Goal: Task Accomplishment & Management: Contribute content

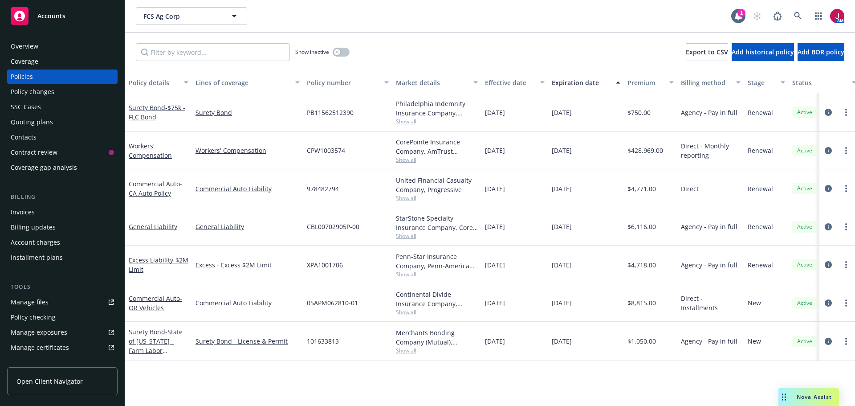
click at [37, 306] on div "Manage files" at bounding box center [30, 302] width 38 height 14
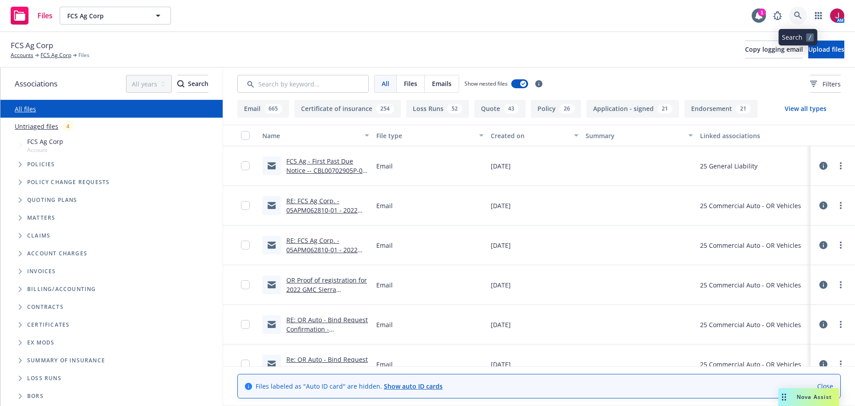
click at [793, 16] on link at bounding box center [798, 16] width 18 height 18
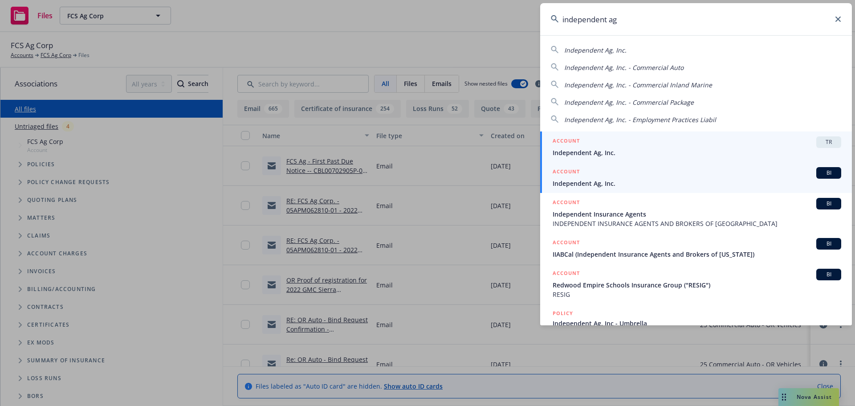
type input "independent ag"
click at [662, 183] on span "Independent Ag, Inc." at bounding box center [697, 183] width 289 height 9
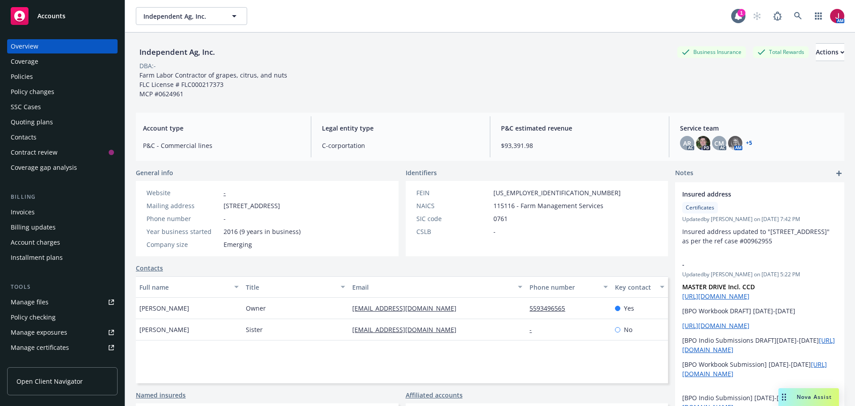
click at [33, 123] on div "Quoting plans" at bounding box center [32, 122] width 42 height 14
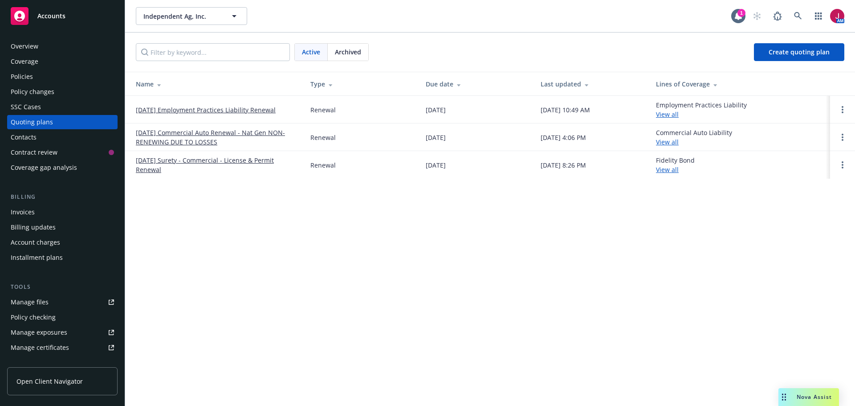
click at [189, 108] on link "[DATE] Employment Practices Liability Renewal" at bounding box center [206, 109] width 140 height 9
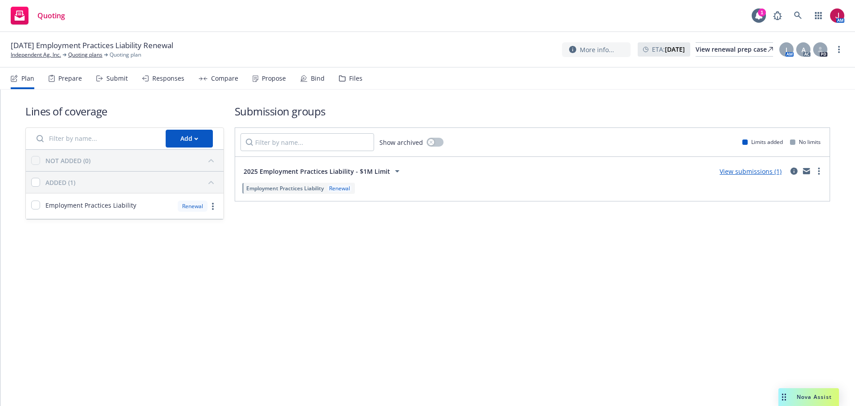
click at [114, 78] on div "Submit" at bounding box center [116, 78] width 21 height 7
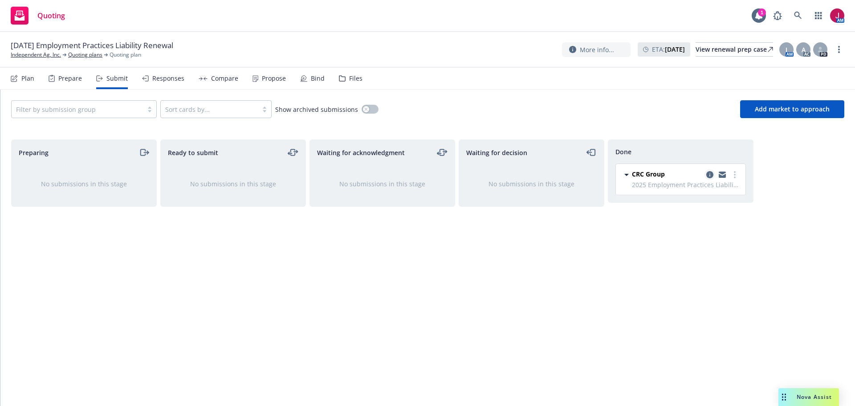
click at [708, 178] on link "copy logging email" at bounding box center [710, 174] width 11 height 11
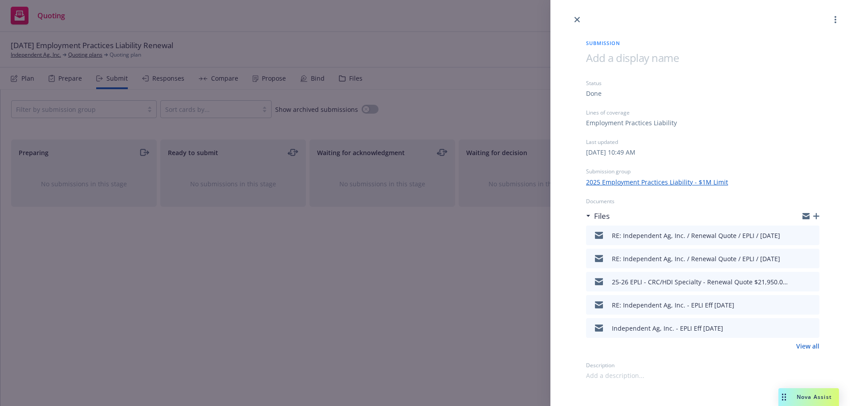
click at [809, 236] on icon "preview file" at bounding box center [811, 235] width 8 height 6
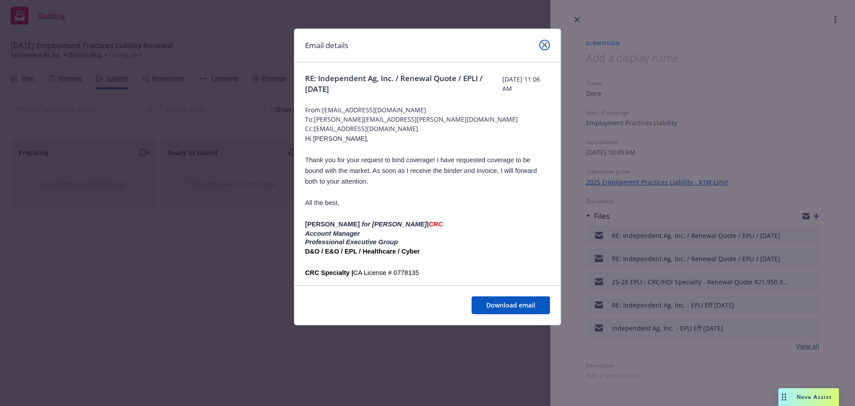
click at [543, 48] on link "close" at bounding box center [544, 45] width 11 height 11
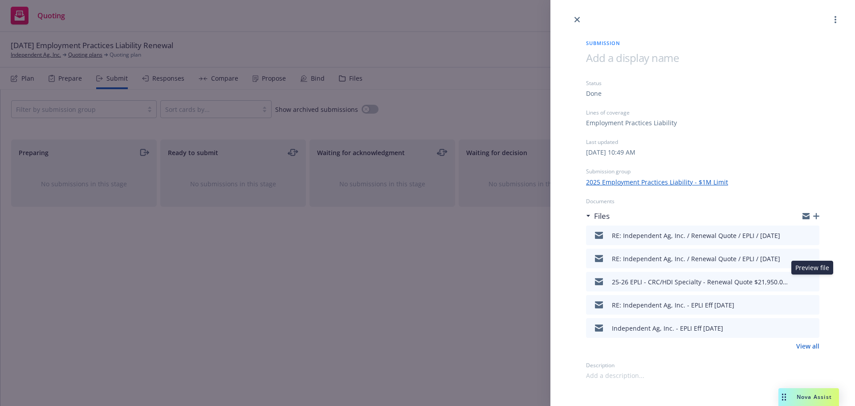
click at [813, 281] on icon "preview file" at bounding box center [811, 281] width 8 height 6
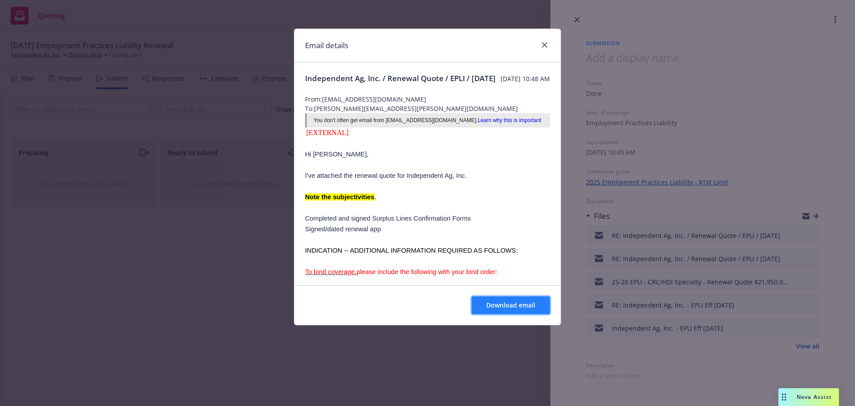
click at [521, 301] on span "Download email" at bounding box center [510, 305] width 49 height 8
click at [545, 47] on icon "close" at bounding box center [544, 44] width 5 height 5
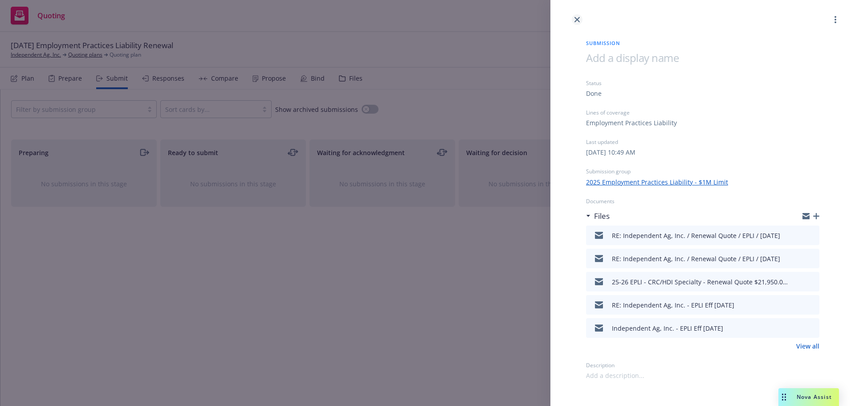
click at [577, 18] on icon "close" at bounding box center [577, 19] width 5 height 5
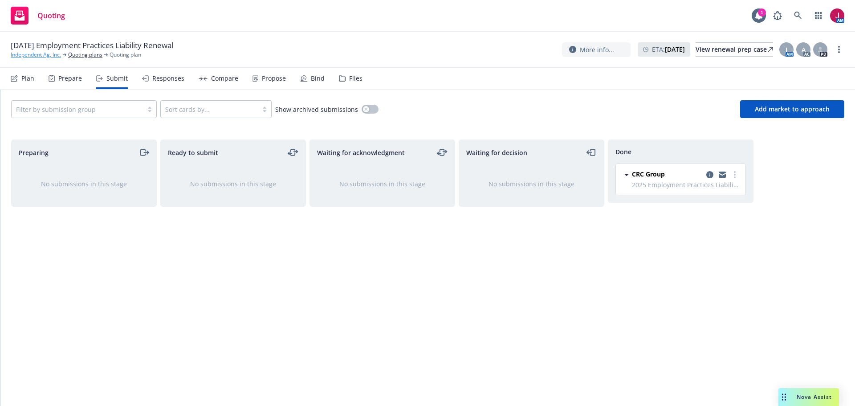
click at [38, 55] on link "Independent Ag, Inc." at bounding box center [36, 55] width 50 height 8
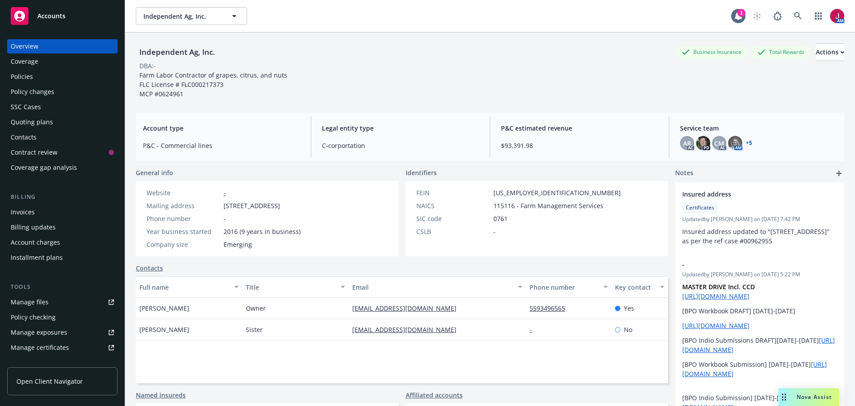
click at [44, 123] on div "Quoting plans" at bounding box center [32, 122] width 42 height 14
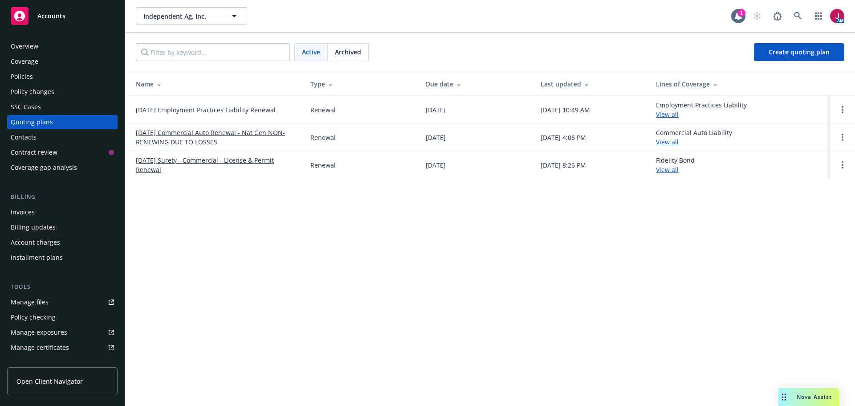
click at [220, 109] on link "10/11/25 Employment Practices Liability Renewal" at bounding box center [206, 109] width 140 height 9
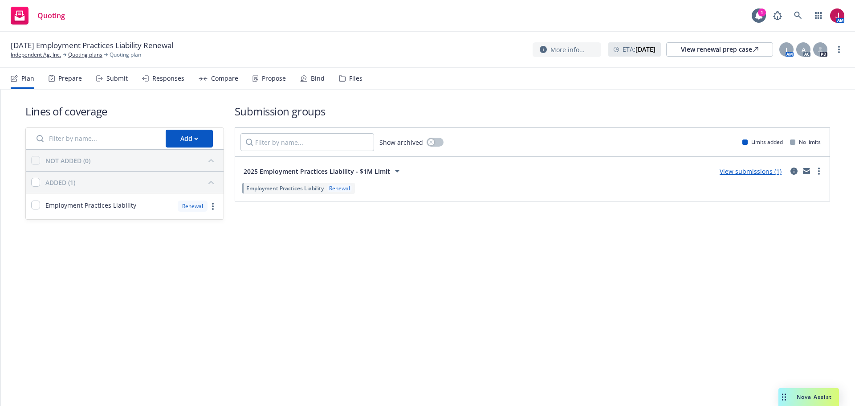
click at [350, 78] on div "Files" at bounding box center [355, 78] width 13 height 7
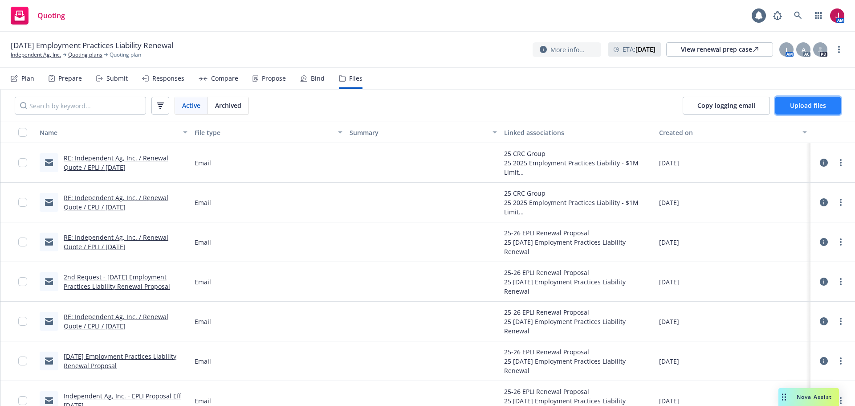
click at [817, 104] on span "Upload files" at bounding box center [808, 105] width 36 height 8
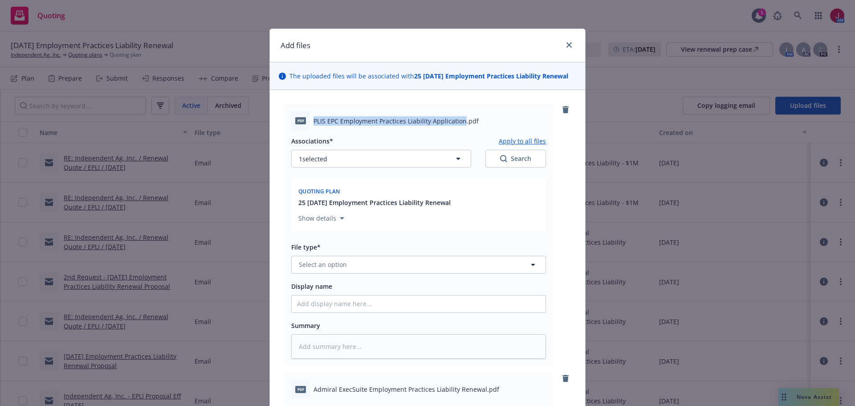
drag, startPoint x: 311, startPoint y: 125, endPoint x: 457, endPoint y: 119, distance: 146.7
click at [458, 120] on span "PLIS EPC Employment Practices Liability Application.pdf" at bounding box center [396, 120] width 165 height 9
copy span "PLIS EPC Employment Practices Liability Application"
click at [362, 261] on button "Select an option" at bounding box center [418, 265] width 255 height 18
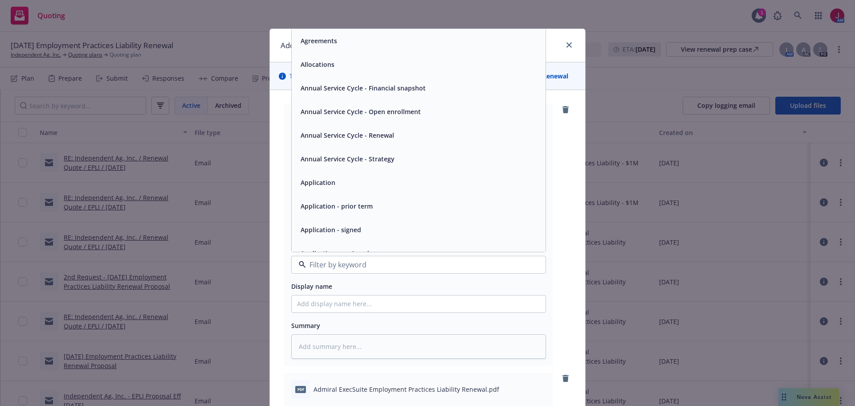
click at [347, 232] on span "Application - signed" at bounding box center [331, 229] width 61 height 9
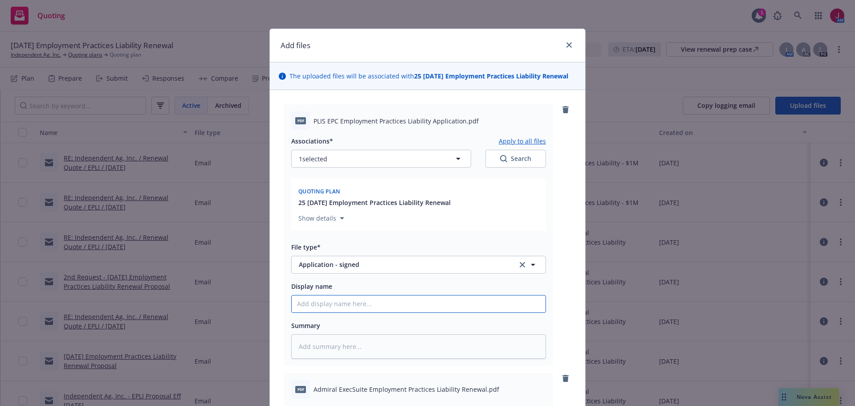
click at [345, 311] on input "Display name" at bounding box center [419, 303] width 254 height 17
type textarea "x"
type input "2"
type textarea "x"
type input "25"
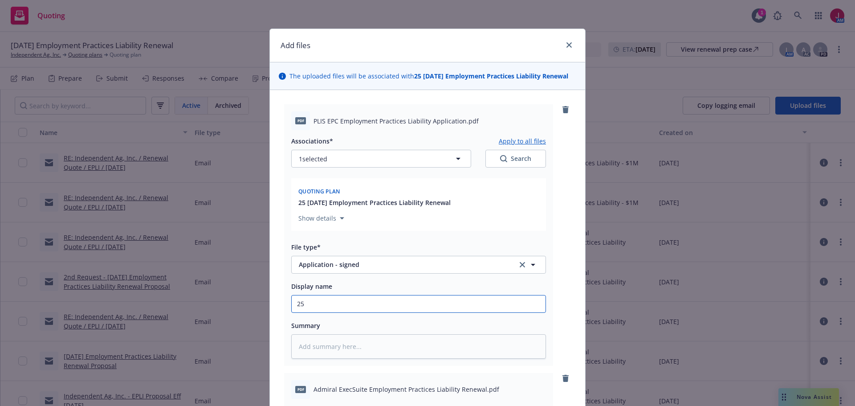
type textarea "x"
type input "25-"
type textarea "x"
type input "25-2"
type textarea "x"
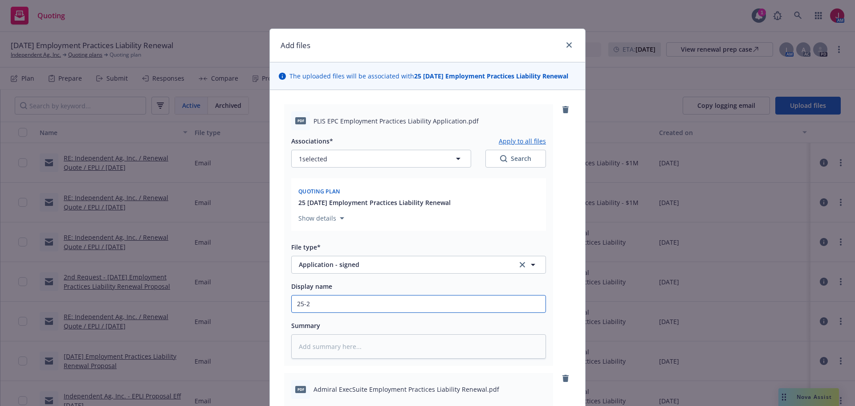
type input "25-26"
type textarea "x"
type input "25-26"
type textarea "x"
type input "25-26 E"
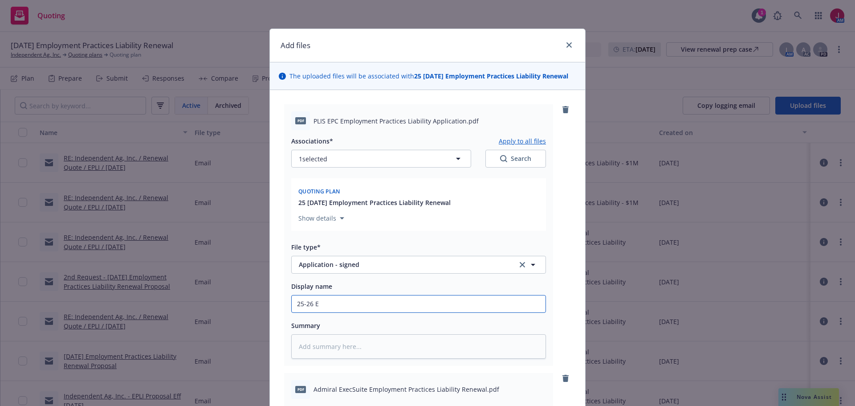
type textarea "x"
type input "25-26 EP"
type textarea "x"
type input "25-26 EPL"
type textarea "x"
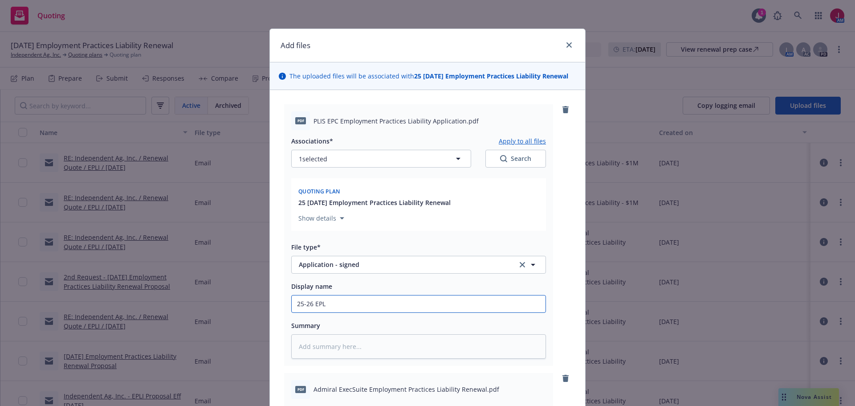
type input "25-26 EPLI"
type textarea "x"
type input "25-26 EPLI"
type textarea "x"
type input "25-26 EPLI -"
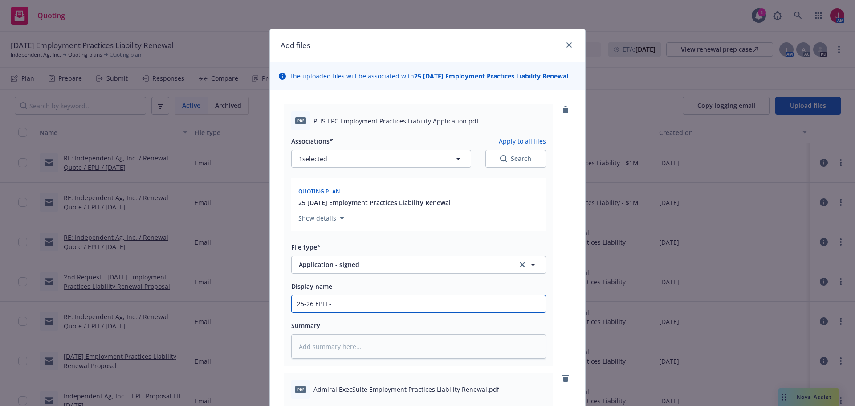
type textarea "x"
type input "25-26 EPLI -"
paste input "PLIS EPC Employment Practices Liability Application"
type textarea "x"
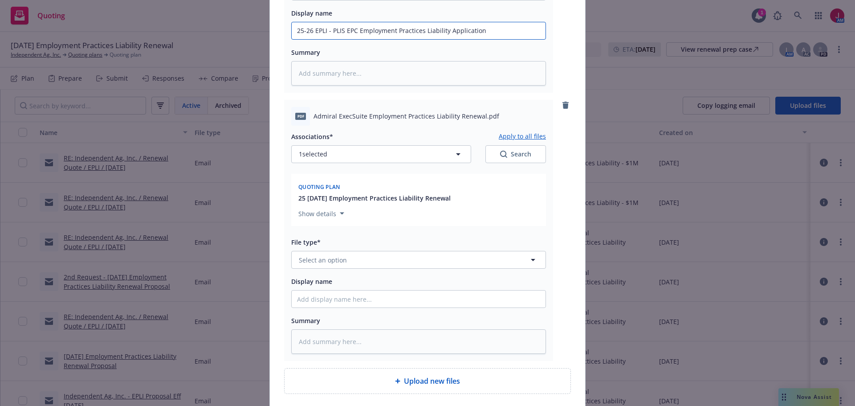
scroll to position [344, 0]
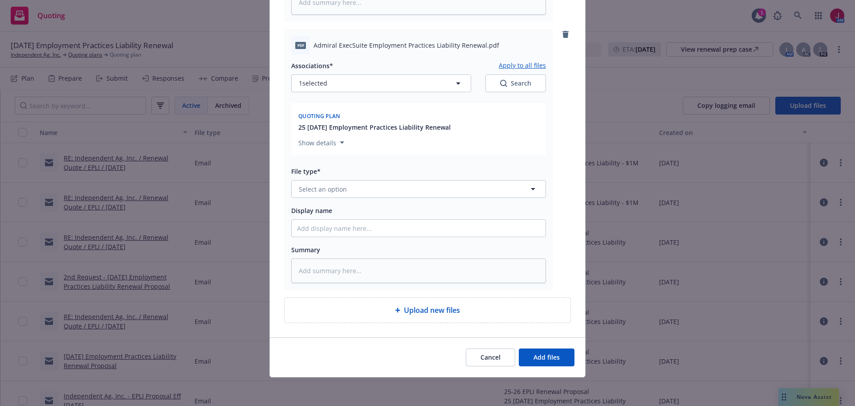
type input "25-26 EPLI - PLIS EPC Employment Practices Liability Application"
drag, startPoint x: 311, startPoint y: 45, endPoint x: 450, endPoint y: 41, distance: 139.0
click at [450, 41] on span "Admiral ExecSuite Employment Practices Liability Renewal.pdf" at bounding box center [407, 45] width 186 height 9
copy span "Admiral ExecSuite Employment Practices Liabilit"
click at [428, 186] on button "Select an option" at bounding box center [418, 189] width 255 height 18
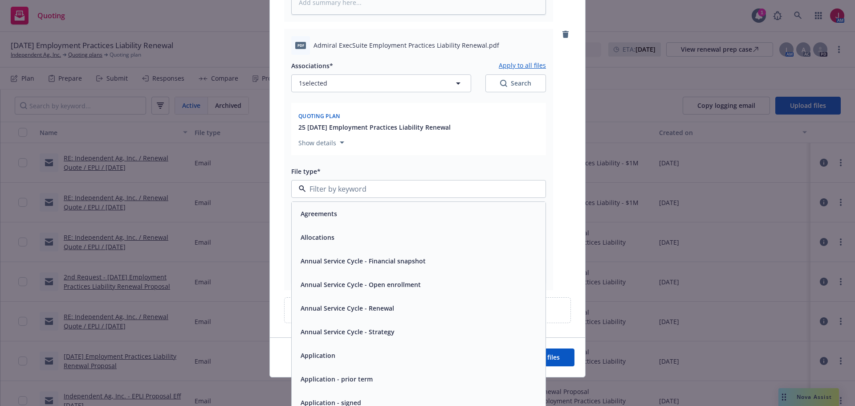
click at [341, 402] on span "Application - signed" at bounding box center [331, 402] width 61 height 9
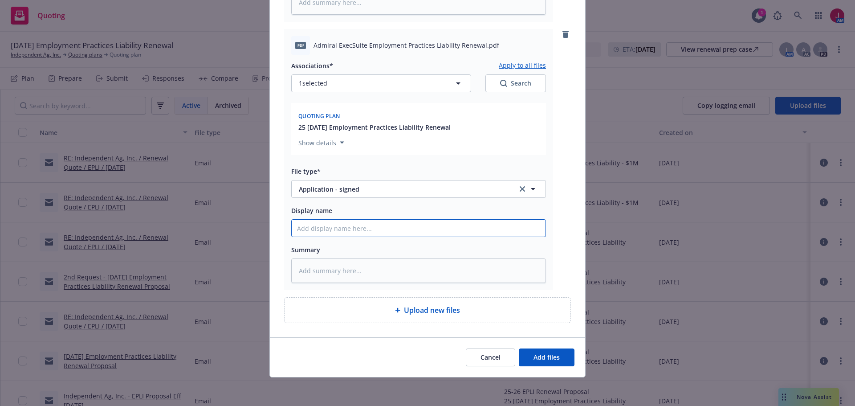
click at [316, 228] on input "Display name" at bounding box center [419, 228] width 254 height 17
type textarea "x"
type input "2"
type textarea "x"
type input "25"
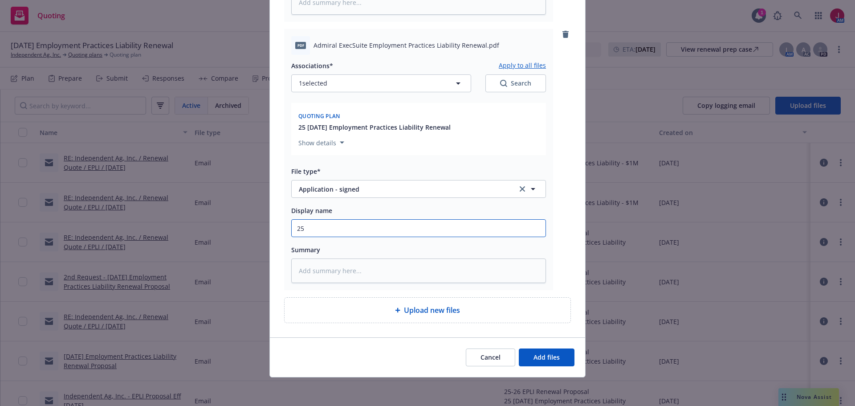
type textarea "x"
type input "25-"
type textarea "x"
type input "25-2"
type textarea "x"
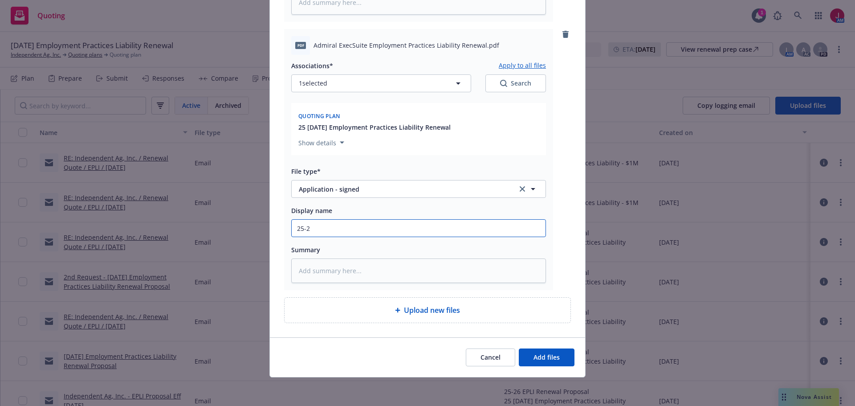
type input "25-26"
type textarea "x"
type input "25-26"
type textarea "x"
type input "25-26 E"
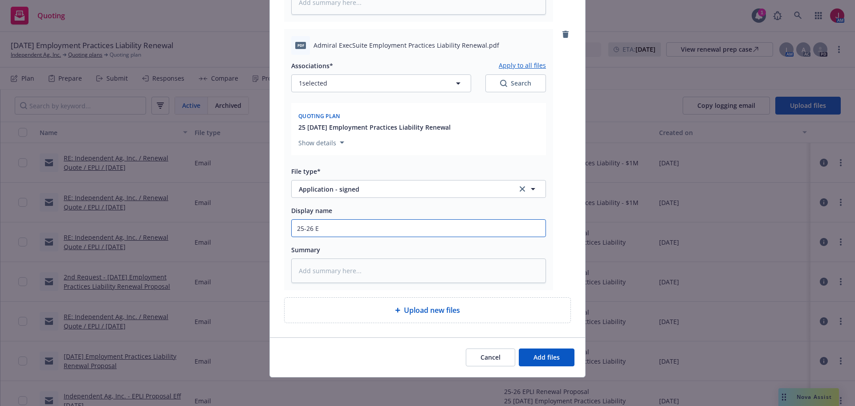
type textarea "x"
type input "25-26 EP"
type textarea "x"
type input "25-26 EPL"
type textarea "x"
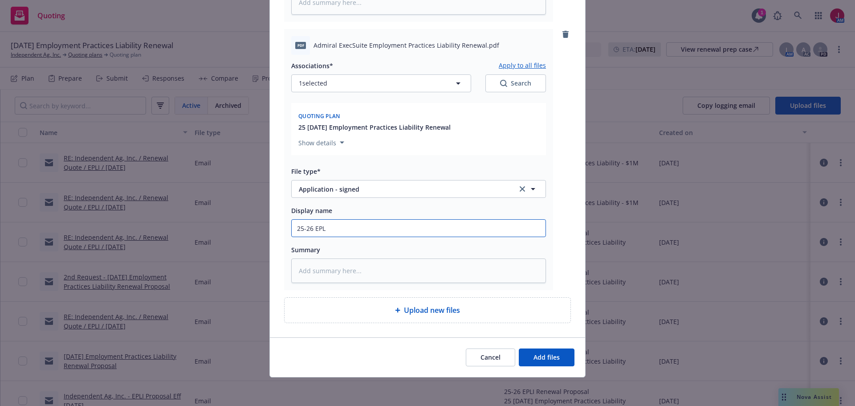
type input "25-26 EPLI"
type textarea "x"
type input "25-26 EPLI"
type textarea "x"
type input "25-26 EPLI -"
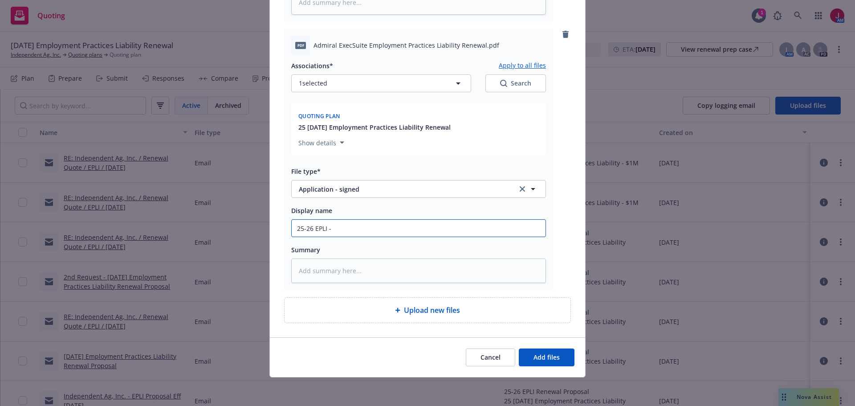
type textarea "x"
type input "25-26 EPLI -"
paste input "Admiral ExecSuite Employment Practices Liabilit"
type textarea "x"
type input "25-26 EPLI - Admiral ExecSuite Employment Practices Liabilit"
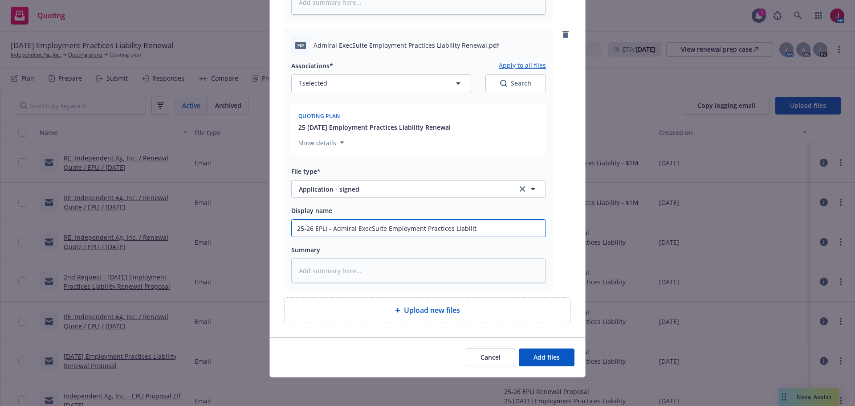
type textarea "x"
type input "25-26 EPLI - Admiral ExecSuite Employment Practices Liability"
click at [534, 353] on span "Add files" at bounding box center [547, 357] width 26 height 8
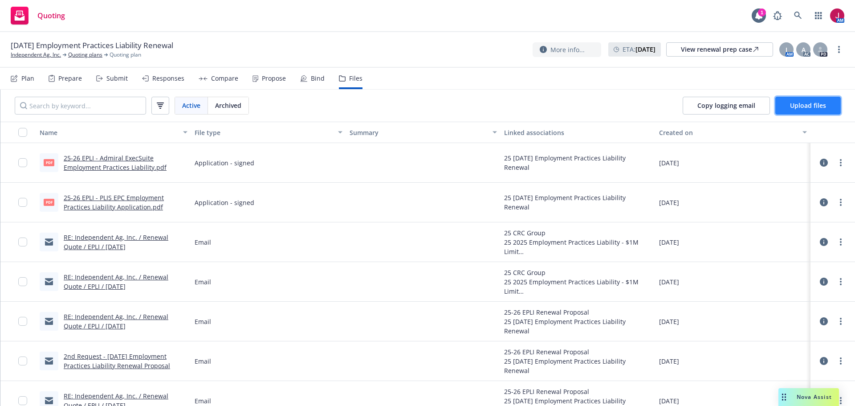
click at [810, 97] on button "Upload files" at bounding box center [807, 106] width 65 height 18
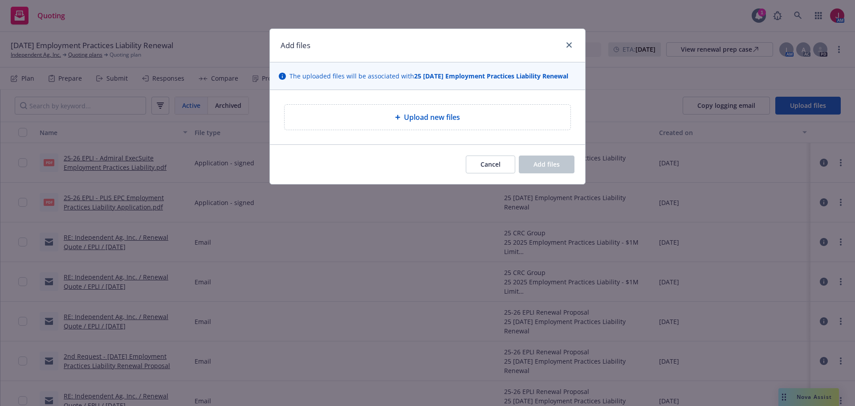
type textarea "x"
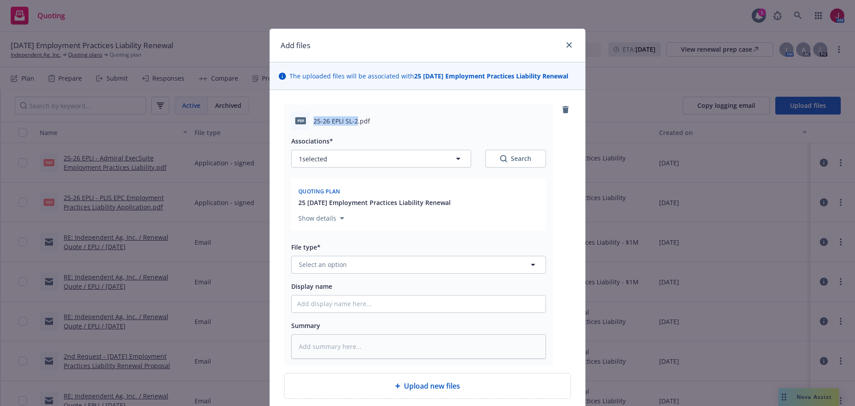
drag, startPoint x: 310, startPoint y: 122, endPoint x: 354, endPoint y: 125, distance: 43.7
click at [354, 125] on span "25-26 EPLI SL-2.pdf" at bounding box center [342, 120] width 57 height 9
copy span "25-26 EPLI SL-2"
click at [386, 261] on button "Select an option" at bounding box center [418, 265] width 255 height 18
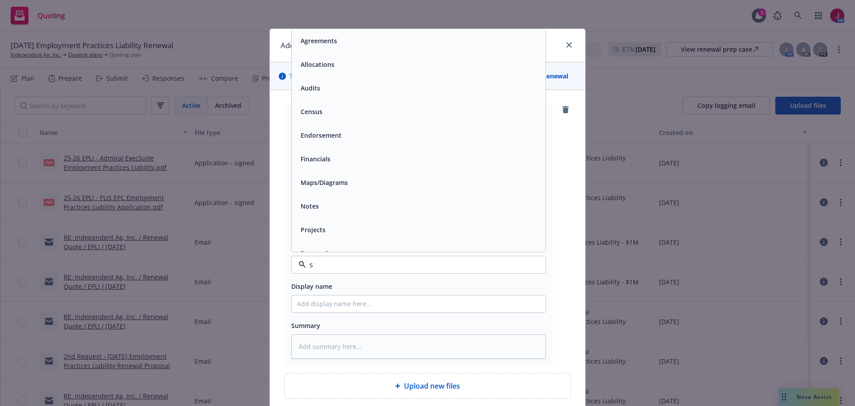
type input "sl"
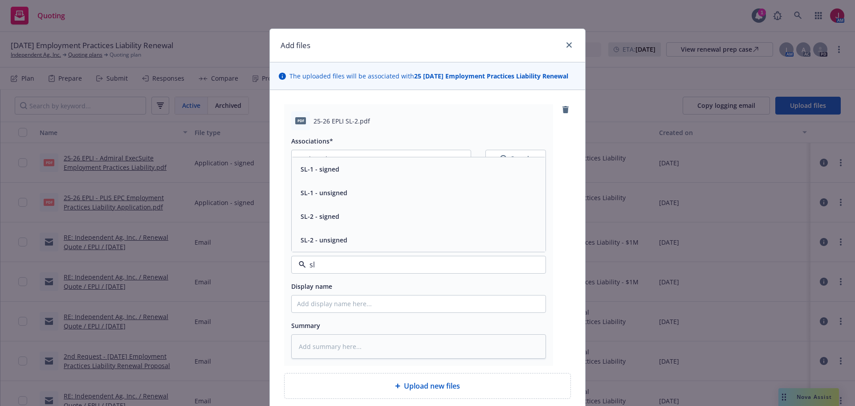
click at [311, 217] on span "SL-2 - signed" at bounding box center [320, 216] width 39 height 9
click at [350, 304] on input "Display name" at bounding box center [419, 303] width 254 height 17
paste input "25-26 EPLI SL-2"
type textarea "x"
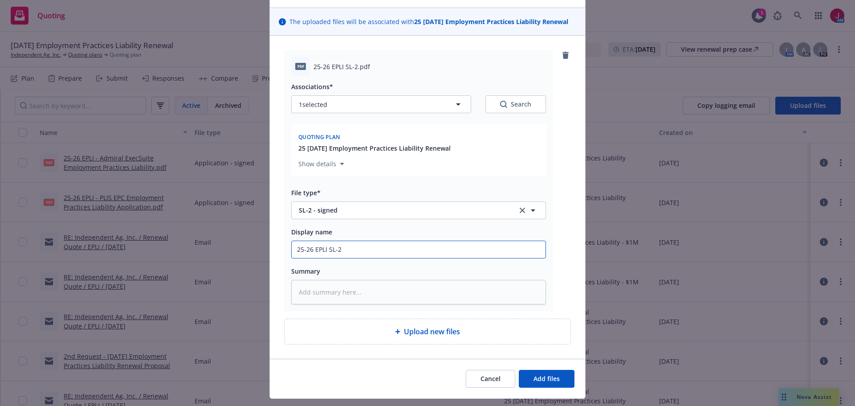
scroll to position [76, 0]
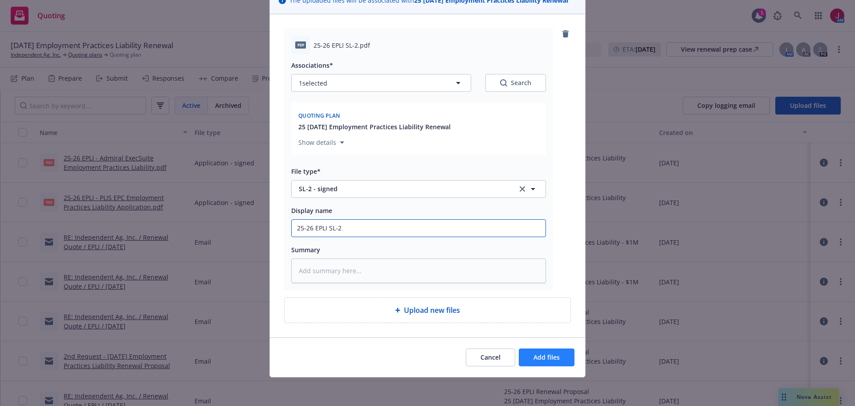
type input "25-26 EPLI SL-2"
click at [543, 362] on button "Add files" at bounding box center [547, 357] width 56 height 18
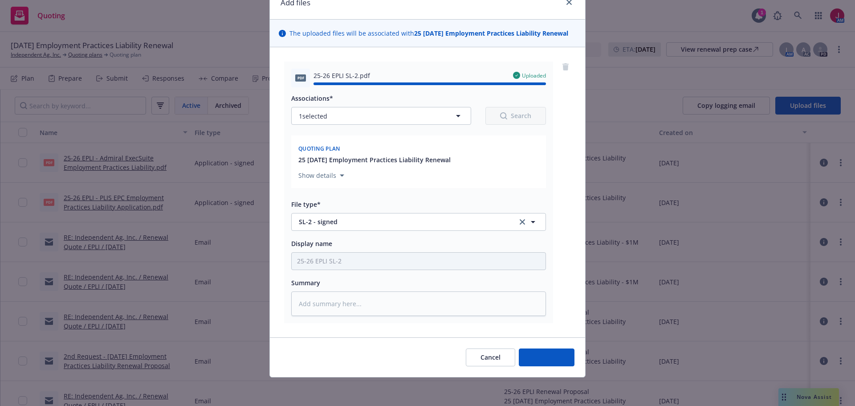
type textarea "x"
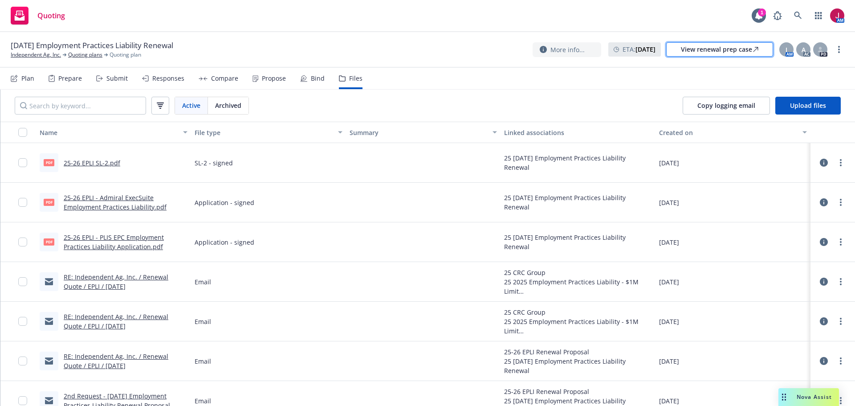
click at [705, 53] on div "View renewal prep case" at bounding box center [720, 49] width 78 height 13
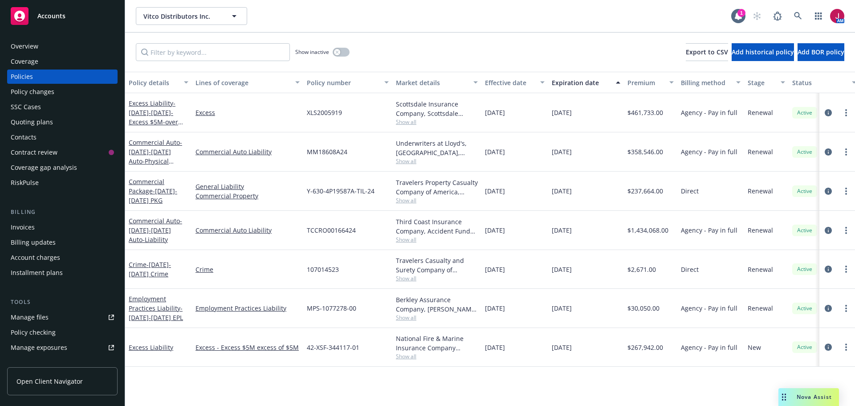
click at [35, 51] on div "Overview" at bounding box center [25, 46] width 28 height 14
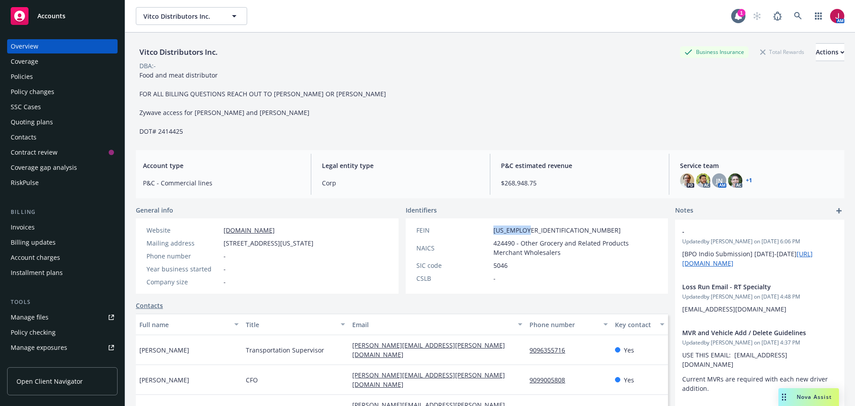
drag, startPoint x: 488, startPoint y: 233, endPoint x: 527, endPoint y: 229, distance: 39.8
click at [526, 235] on div "FEIN [US_EMPLOYER_IDENTIFICATION_NUMBER] NAICS 424490 - Other Grocery and Relat…" at bounding box center [537, 253] width 249 height 57
